Goal: Task Accomplishment & Management: Manage account settings

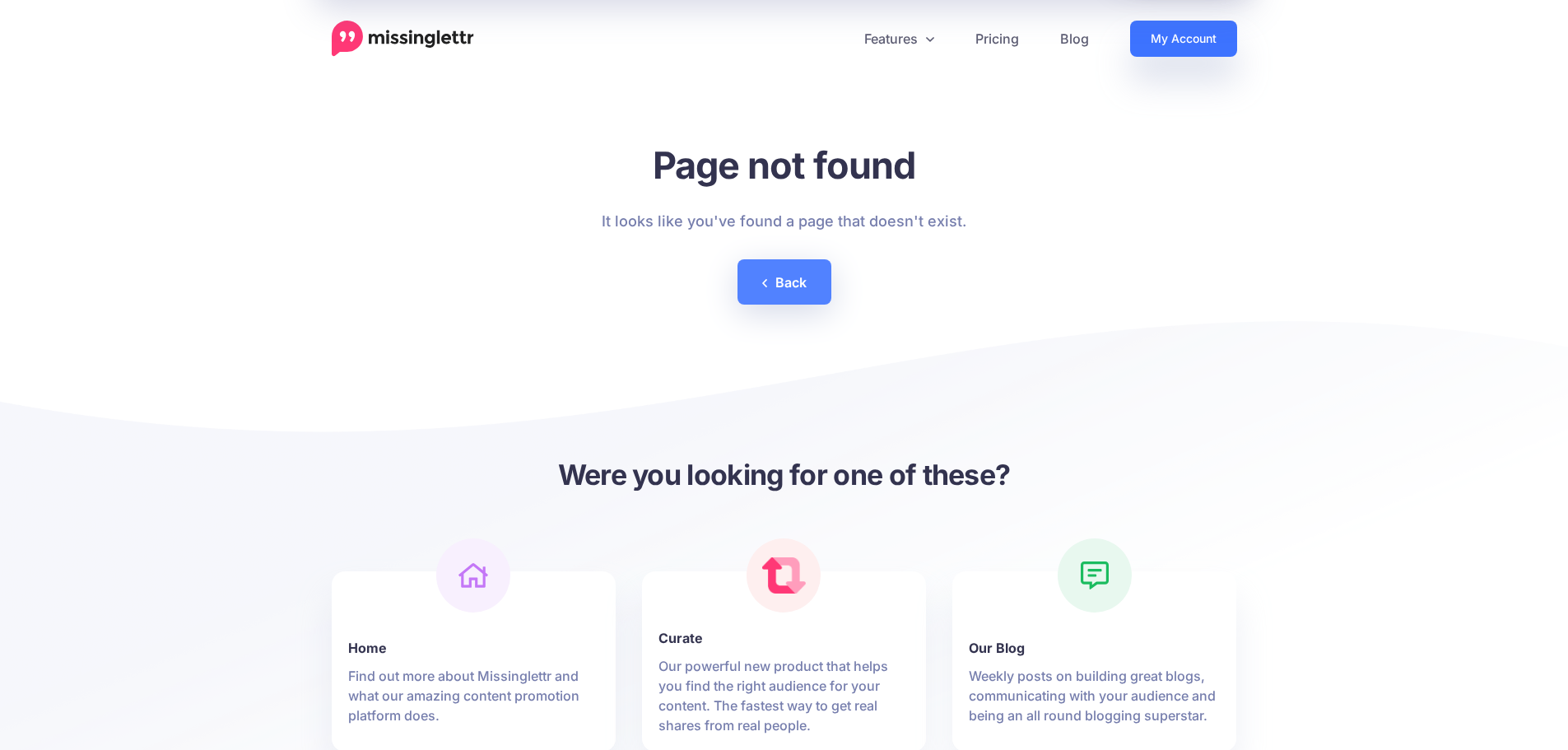
click at [1178, 47] on link "My Account" at bounding box center [1184, 39] width 107 height 36
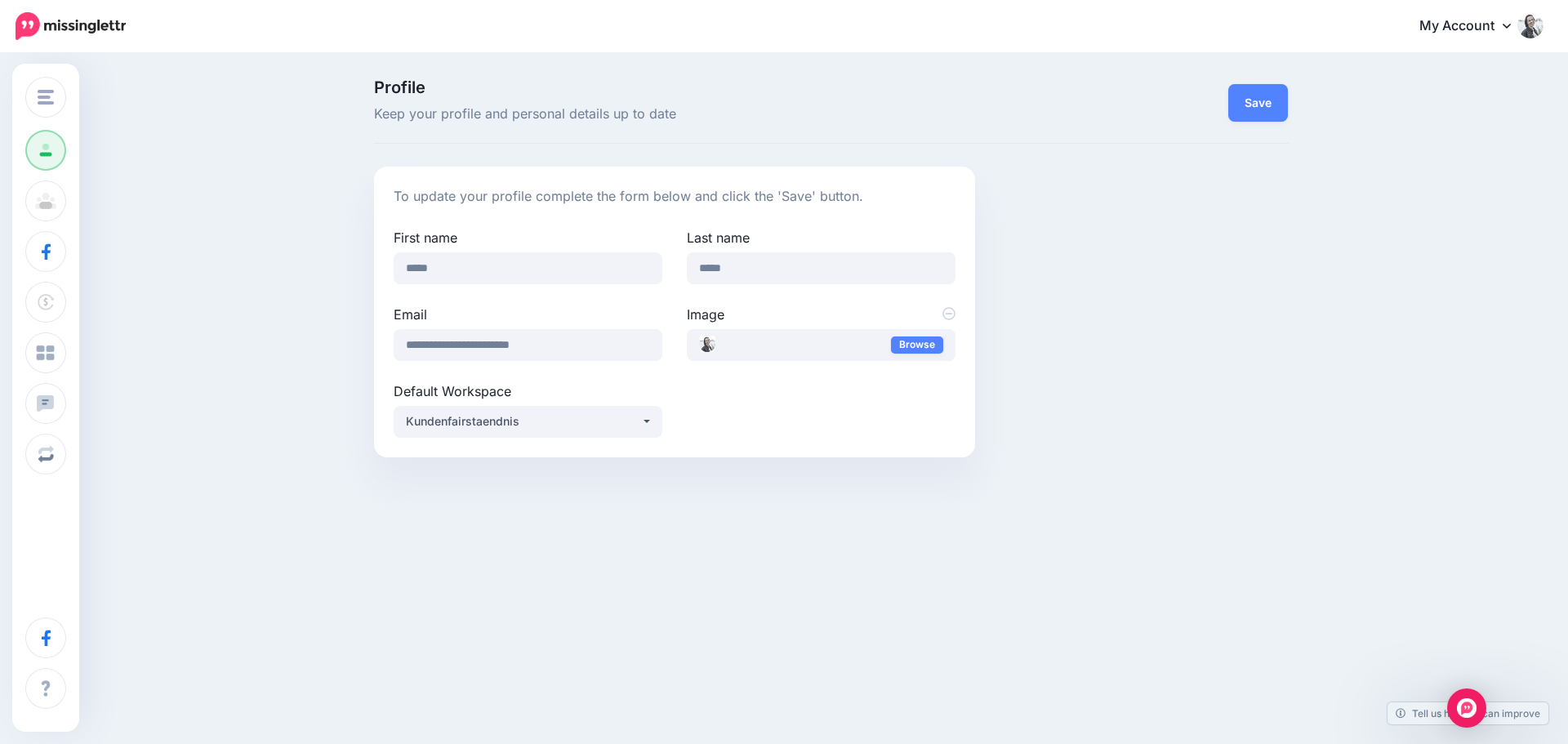
drag, startPoint x: 64, startPoint y: 22, endPoint x: 69, endPoint y: 30, distance: 9.4
click at [64, 23] on img at bounding box center [71, 26] width 110 height 28
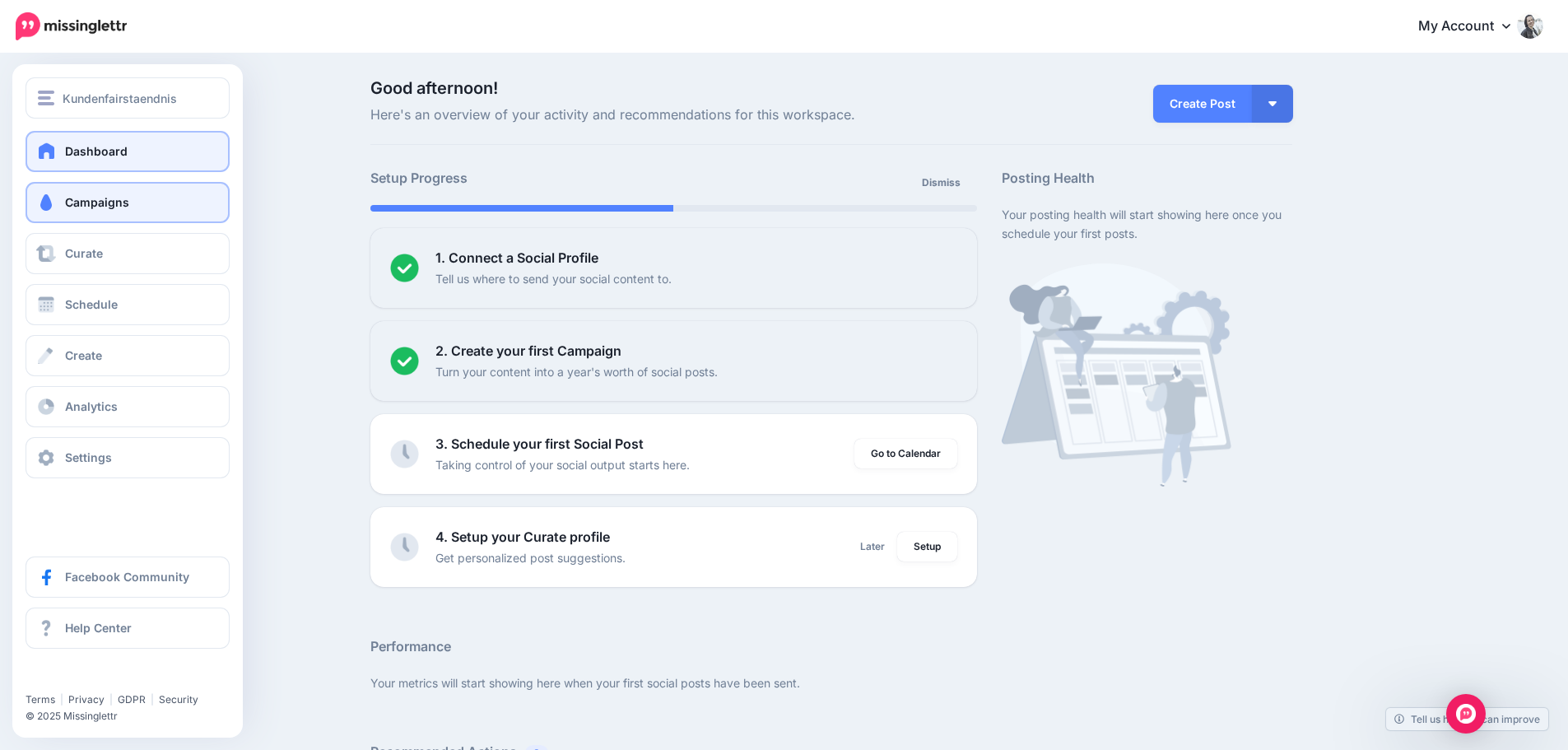
click at [89, 211] on link "Campaigns" at bounding box center [127, 203] width 204 height 41
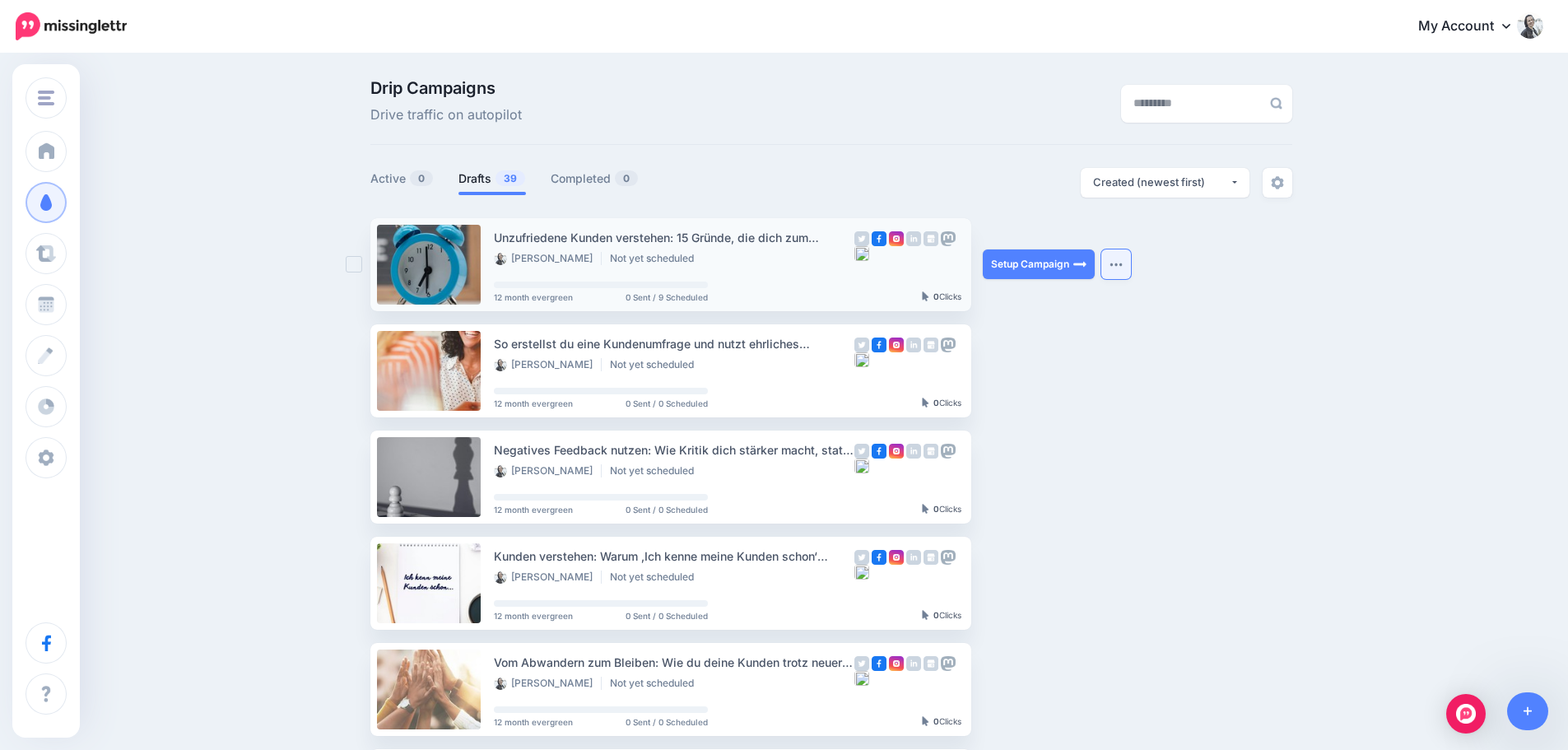
click at [1131, 264] on button "button" at bounding box center [1116, 264] width 29 height 29
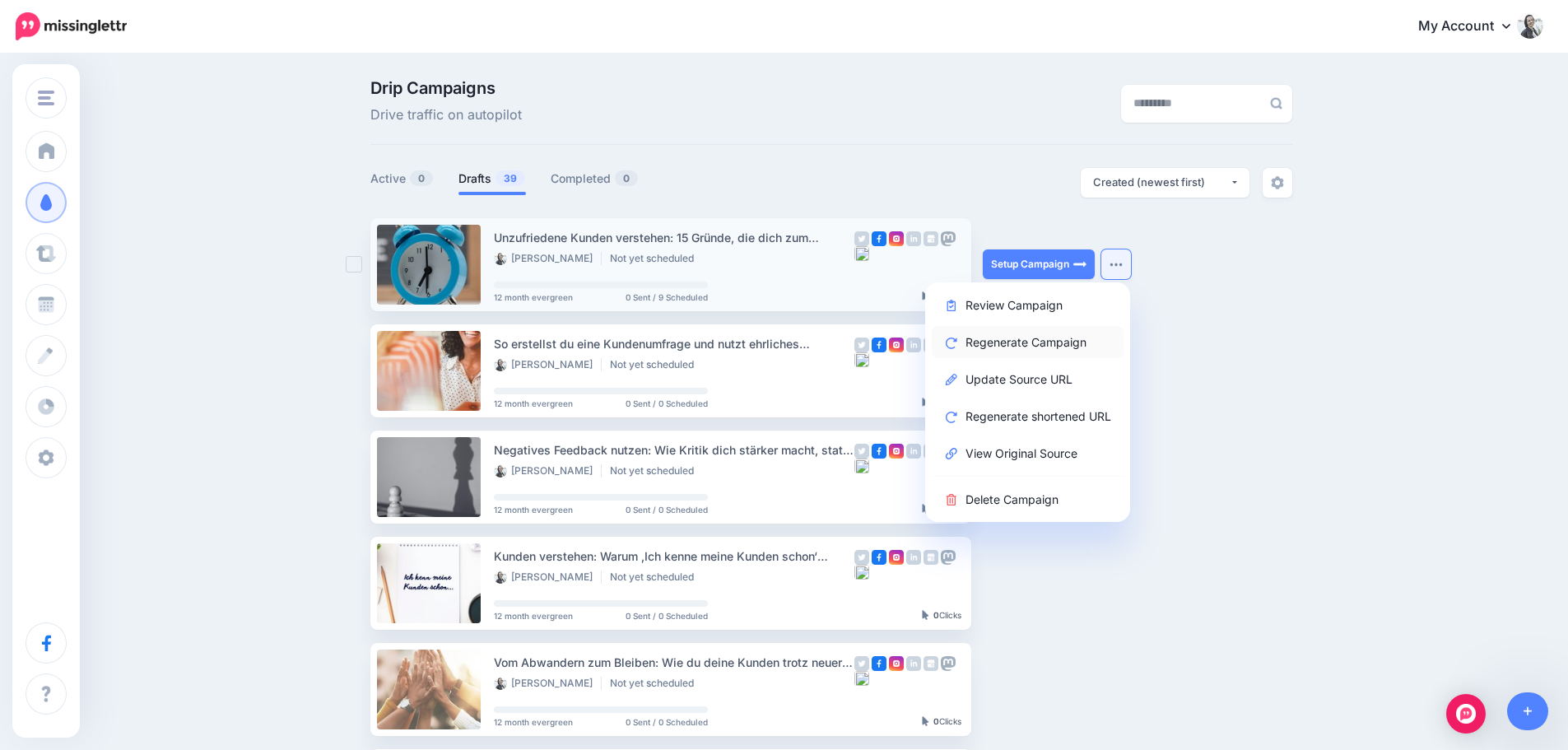
click at [1025, 345] on link "Regenerate Campaign" at bounding box center [1028, 342] width 192 height 32
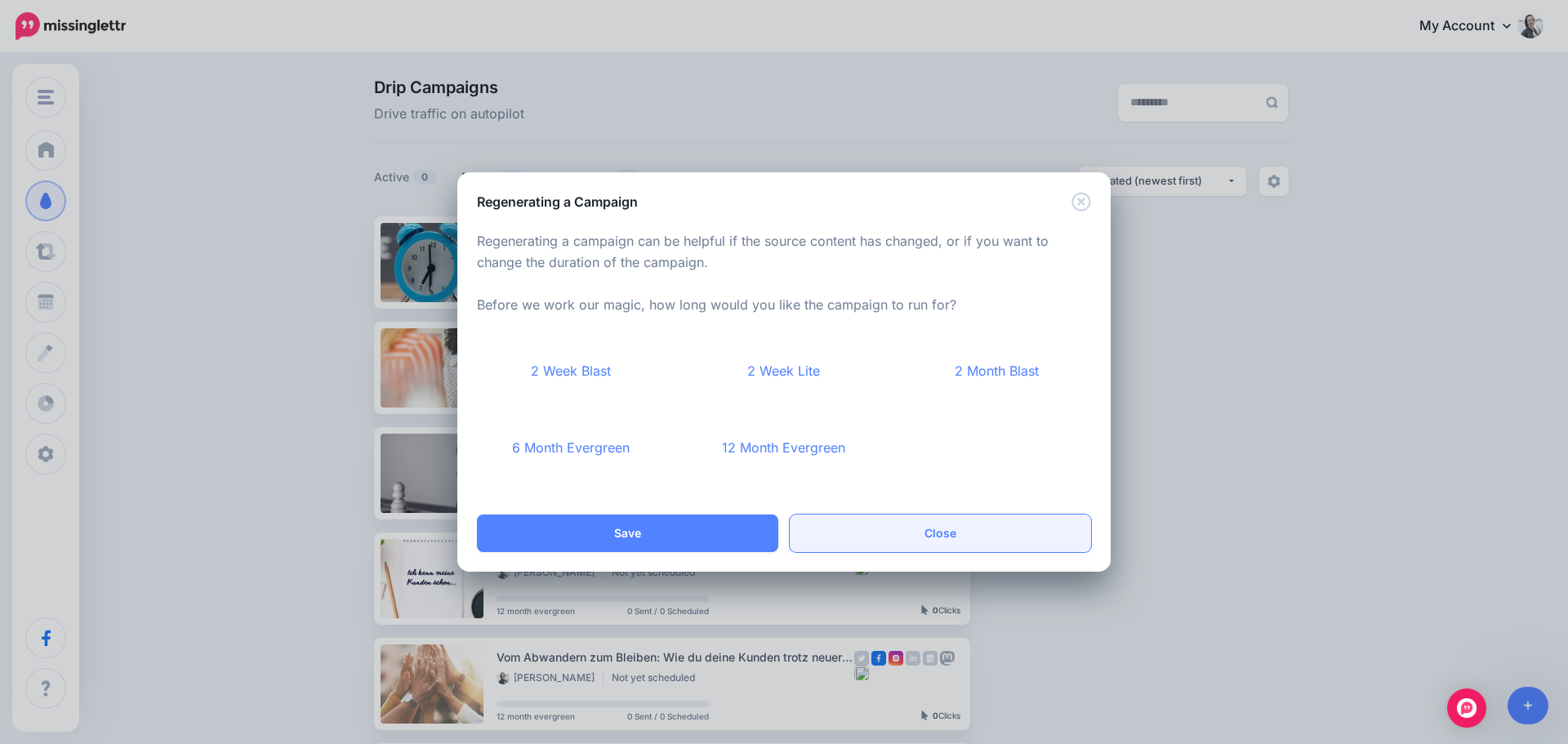
click at [924, 532] on link "Close" at bounding box center [940, 534] width 302 height 37
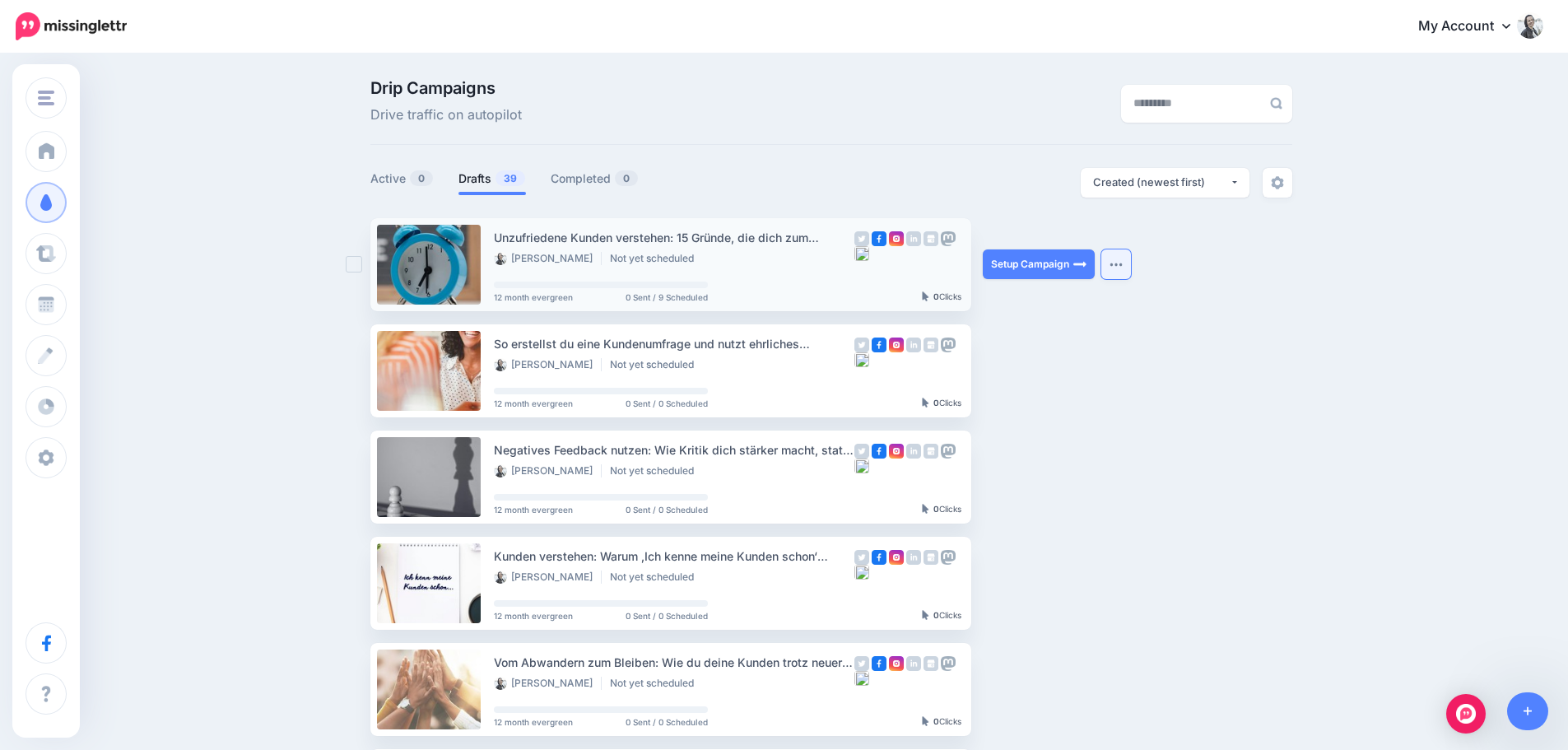
click at [1112, 264] on button "button" at bounding box center [1116, 264] width 29 height 29
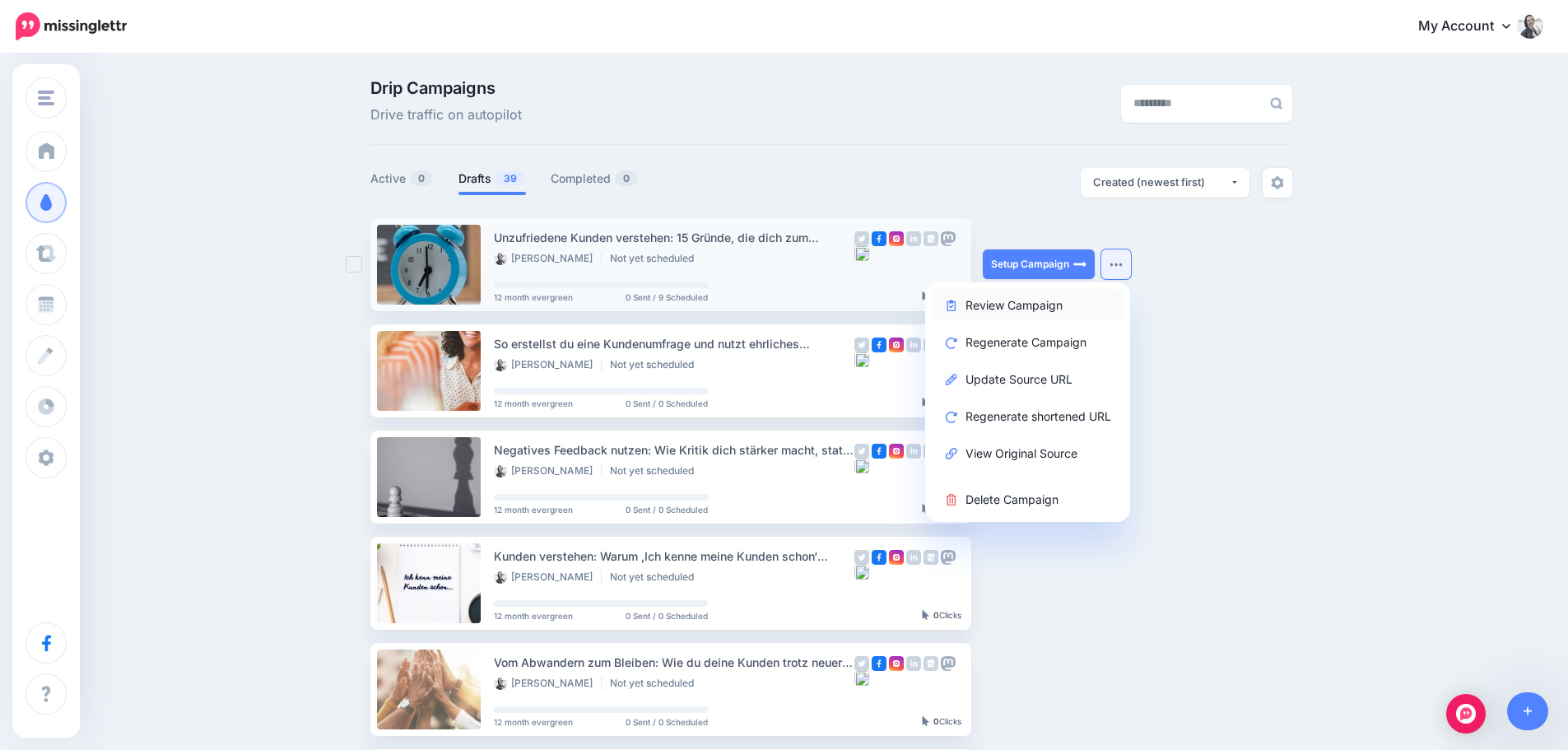
click at [1004, 304] on link "Review Campaign" at bounding box center [1028, 305] width 192 height 32
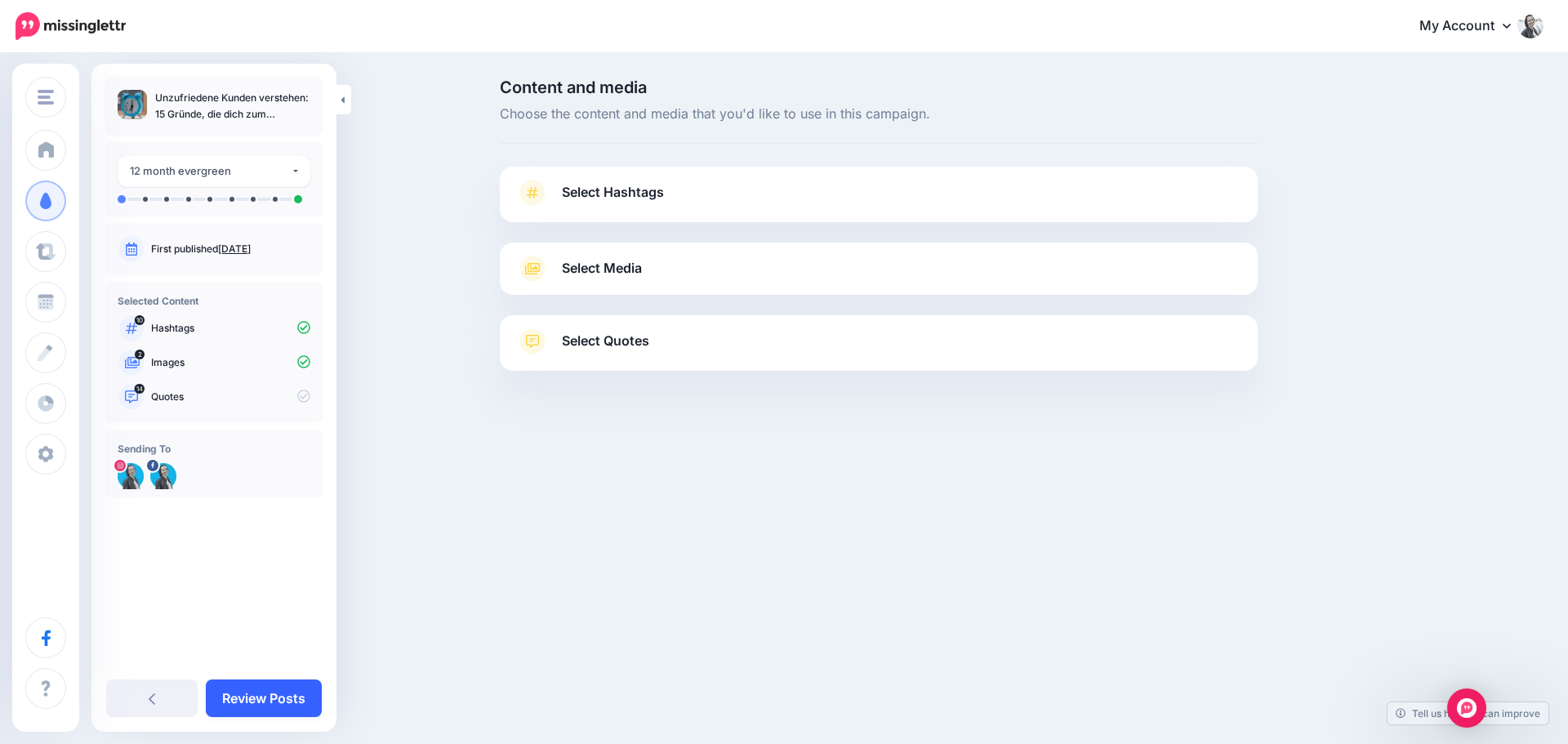
click at [239, 684] on link "Review Posts" at bounding box center [264, 698] width 116 height 37
